Goal: Task Accomplishment & Management: Manage account settings

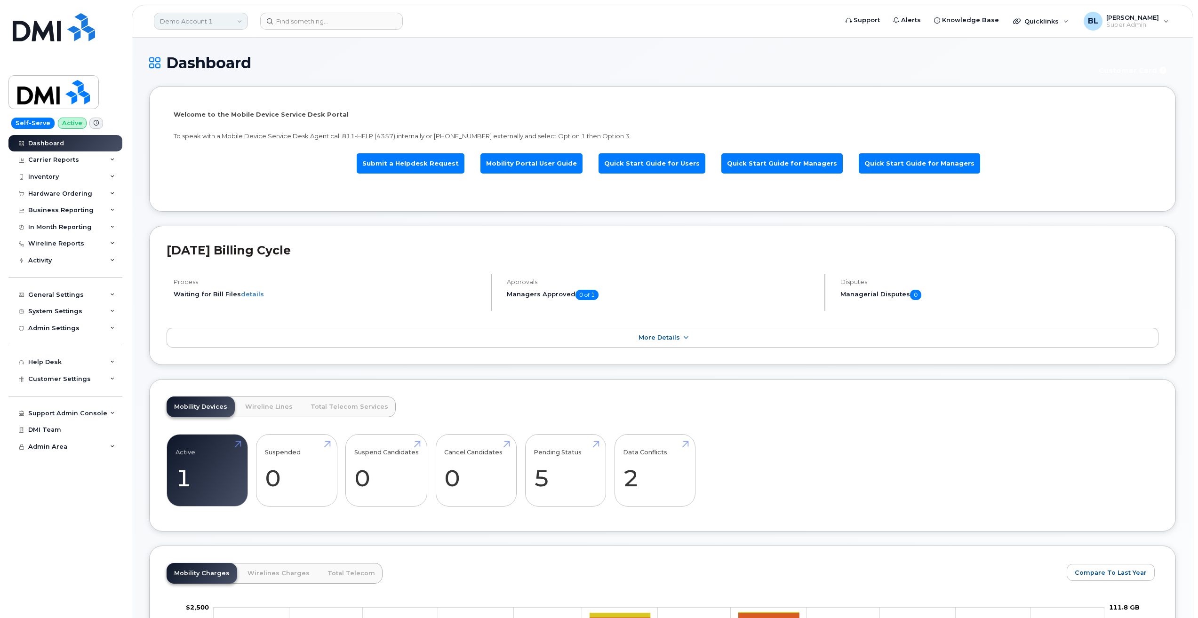
click at [221, 22] on link "Demo Account 1" at bounding box center [201, 21] width 94 height 17
type input "kiewit canada"
click at [202, 105] on span "Kiewit Canada Inc" at bounding box center [190, 108] width 55 height 9
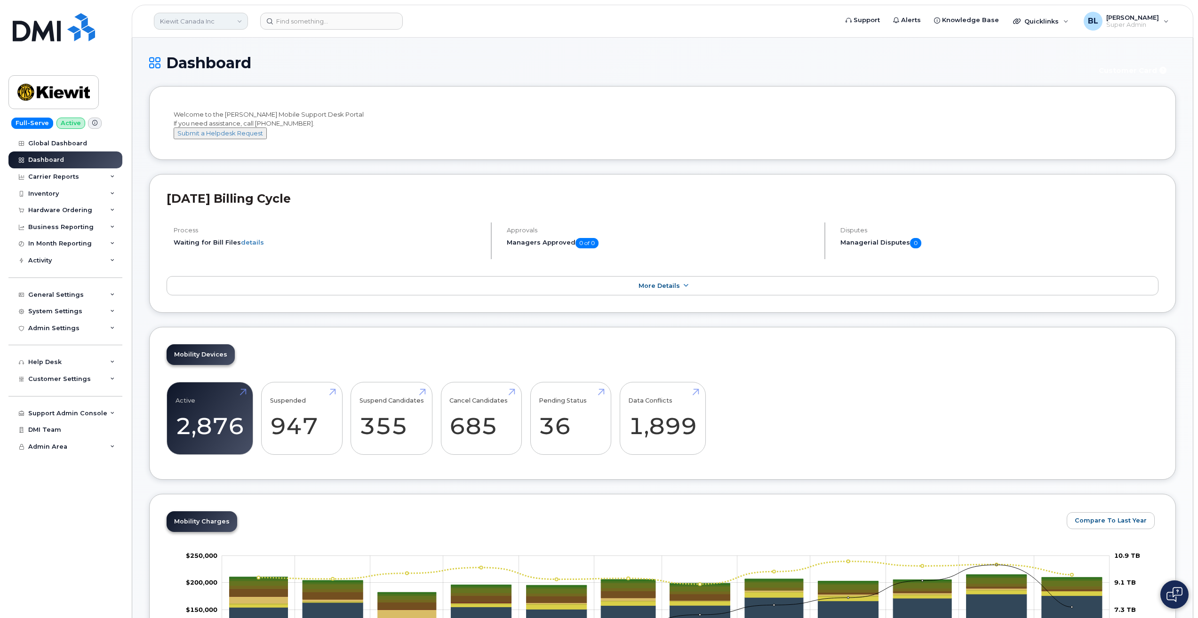
click at [233, 15] on link "Kiewit Canada Inc" at bounding box center [201, 21] width 94 height 17
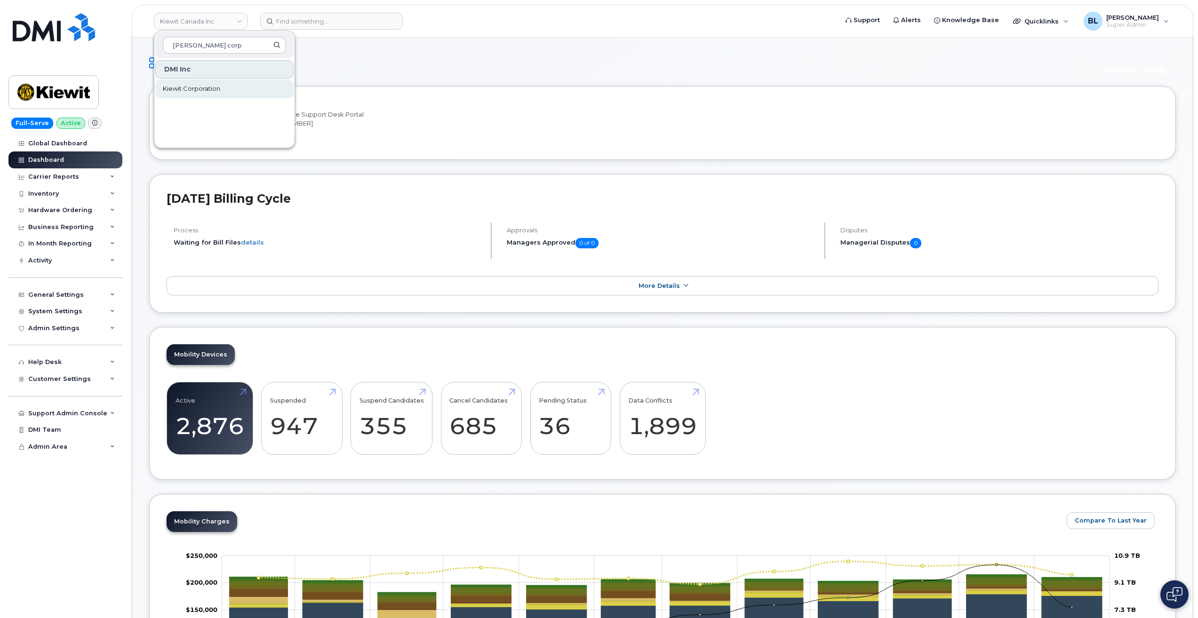
type input "kiewit corp"
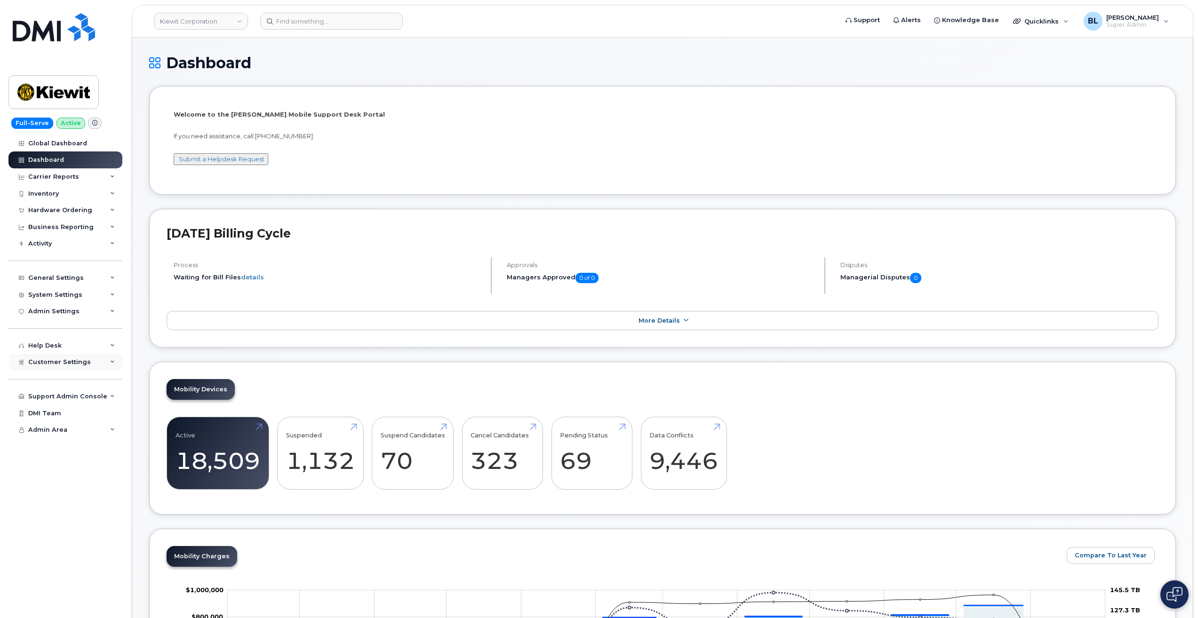
click at [89, 358] on div "Customer Settings" at bounding box center [65, 362] width 114 height 17
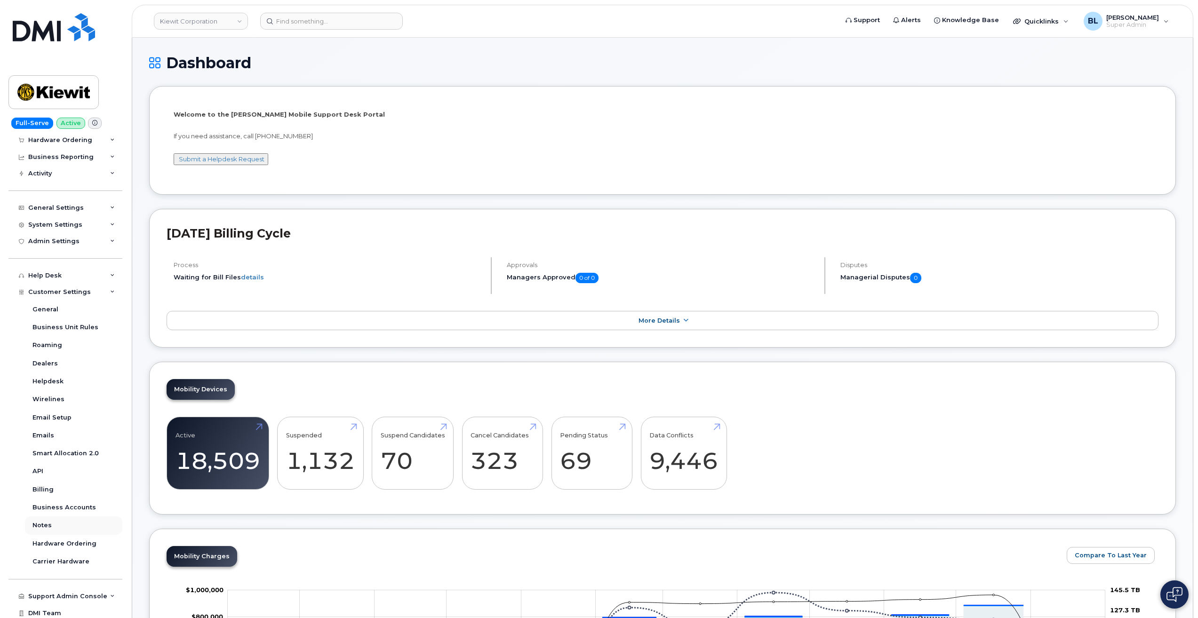
scroll to position [90, 0]
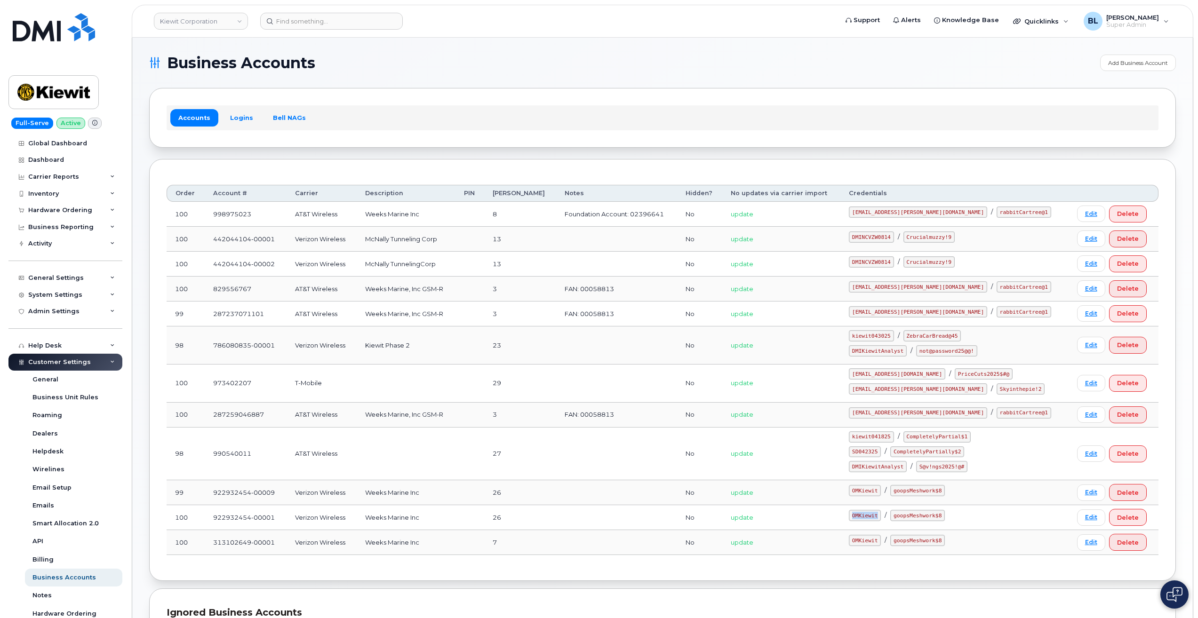
drag, startPoint x: 877, startPoint y: 517, endPoint x: 906, endPoint y: 519, distance: 29.2
click at [906, 519] on div "OMKiewit / goopsMeshwork$8" at bounding box center [954, 515] width 211 height 11
copy code "OMKiewit"
drag, startPoint x: 913, startPoint y: 515, endPoint x: 966, endPoint y: 523, distance: 53.8
click at [966, 523] on td "OMKiewit / goopsMeshwork$8" at bounding box center [954, 517] width 228 height 25
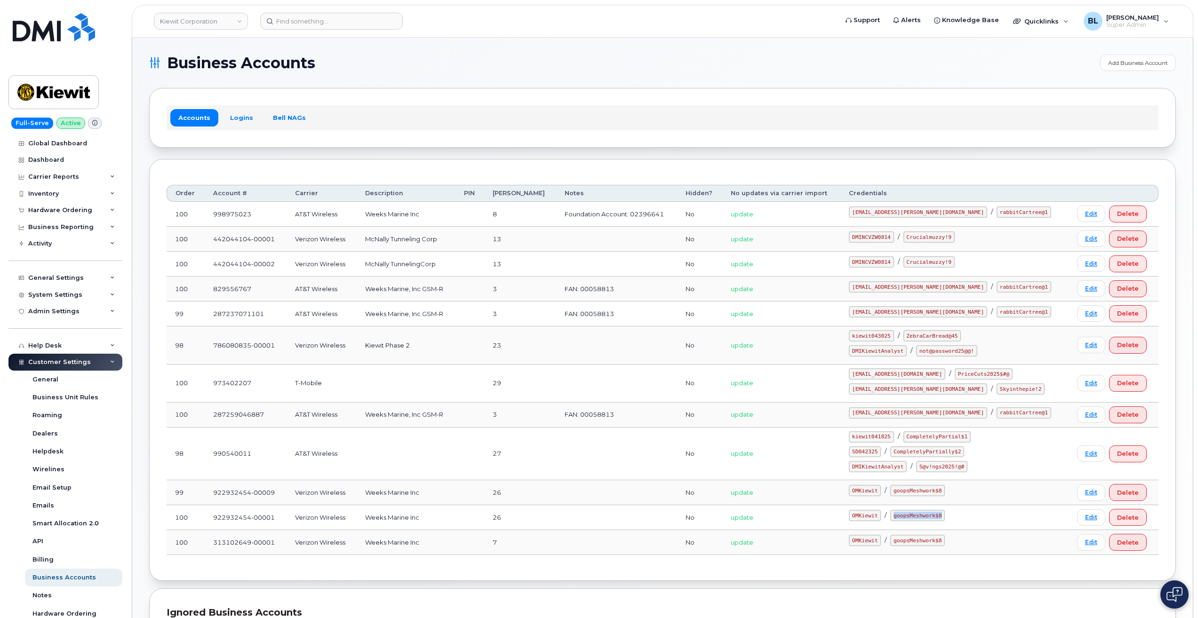
copy code "goopsMeshwork$8"
click at [406, 157] on section "Business Accounts Add Business Account Accounts Logins Bell NAGs Order Account …" at bounding box center [662, 400] width 1027 height 691
click at [536, 92] on div "Accounts Logins Bell NAGs" at bounding box center [662, 117] width 1027 height 59
